Goal: Check status: Check status

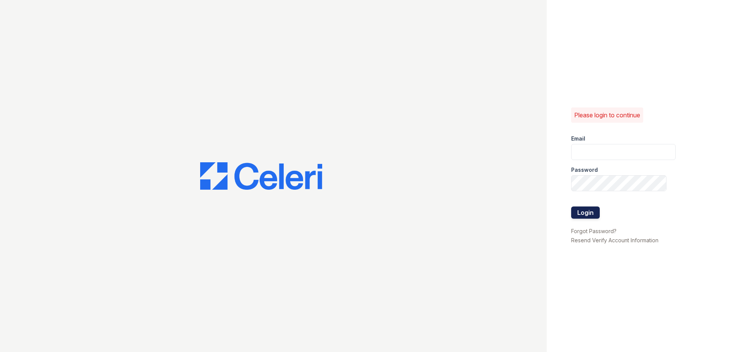
type input "[EMAIL_ADDRESS][DOMAIN_NAME]"
click at [588, 214] on button "Login" at bounding box center [585, 213] width 29 height 12
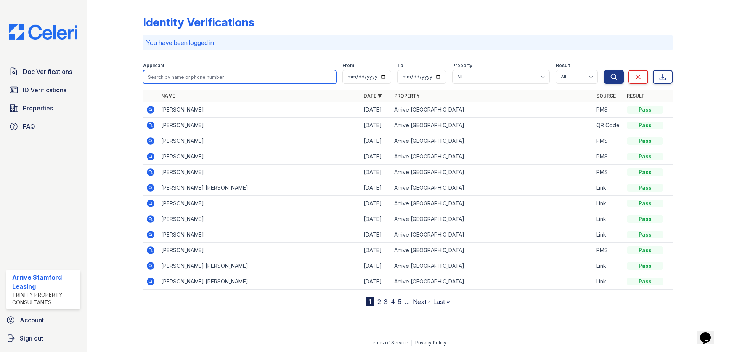
click at [260, 78] on input "search" at bounding box center [239, 77] width 193 height 14
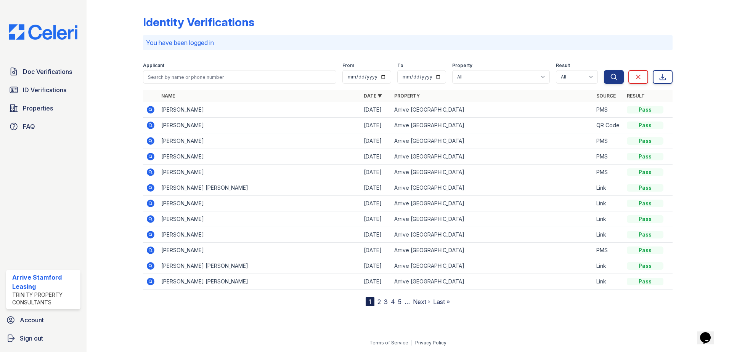
click at [119, 144] on div at bounding box center [121, 155] width 44 height 304
click at [151, 169] on icon at bounding box center [150, 172] width 9 height 9
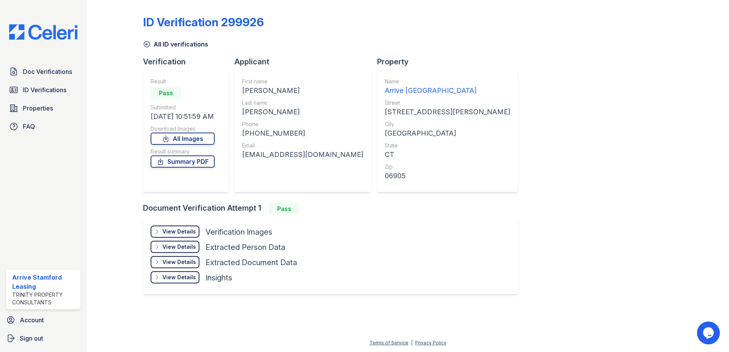
click at [187, 228] on div "View Details Details" at bounding box center [175, 232] width 49 height 12
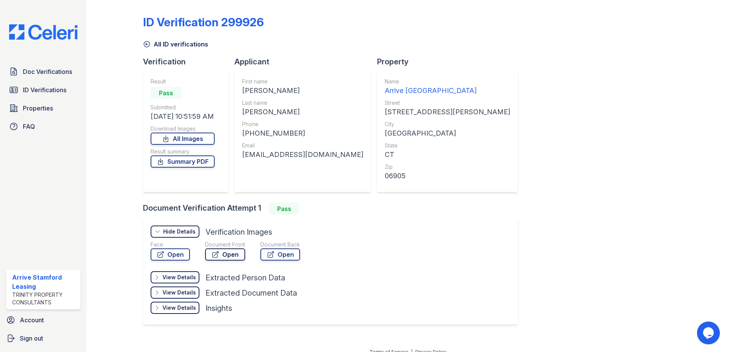
click at [235, 255] on link "Open" at bounding box center [225, 255] width 40 height 12
click at [188, 162] on link "Summary PDF" at bounding box center [183, 162] width 64 height 12
